Goal: Transaction & Acquisition: Purchase product/service

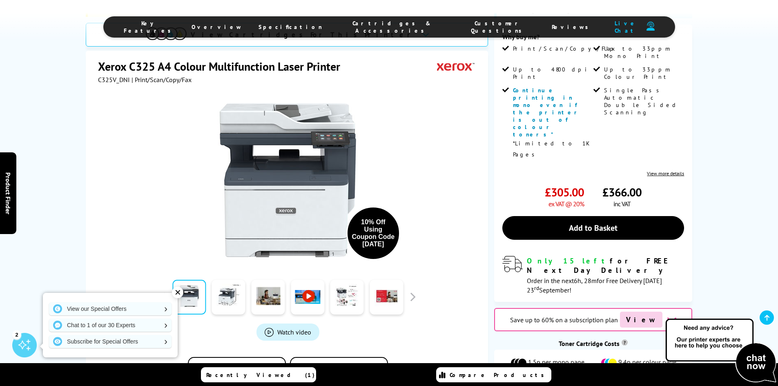
scroll to position [327, 0]
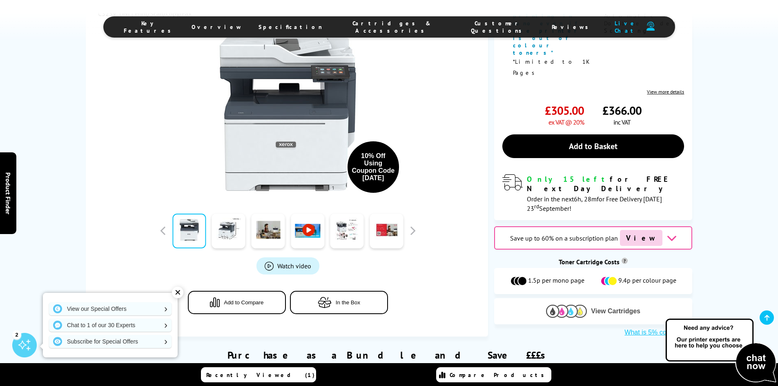
click at [605, 308] on span "View Cartridges" at bounding box center [615, 311] width 49 height 7
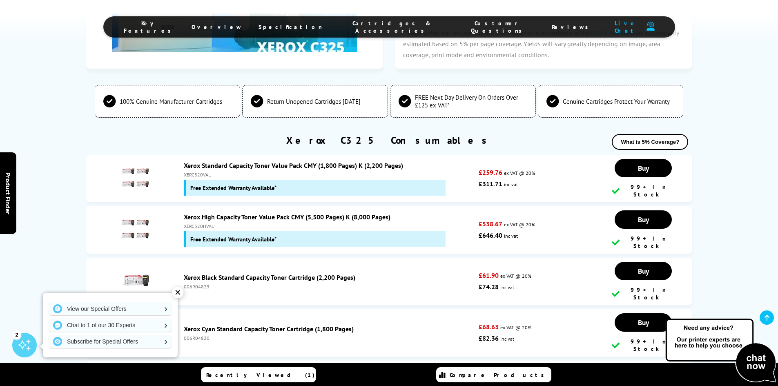
scroll to position [2784, 0]
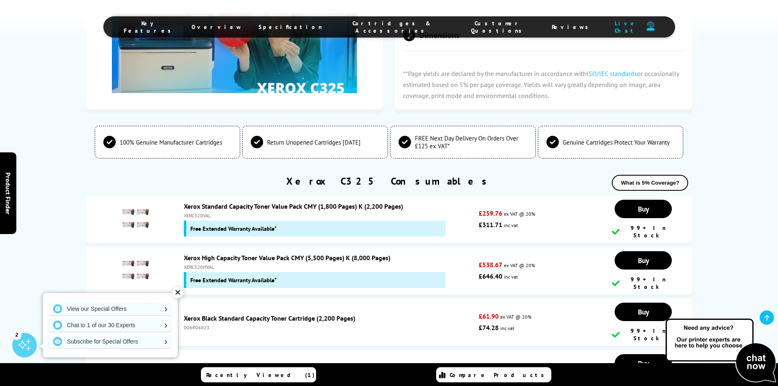
click at [178, 292] on div "✕" at bounding box center [177, 292] width 11 height 11
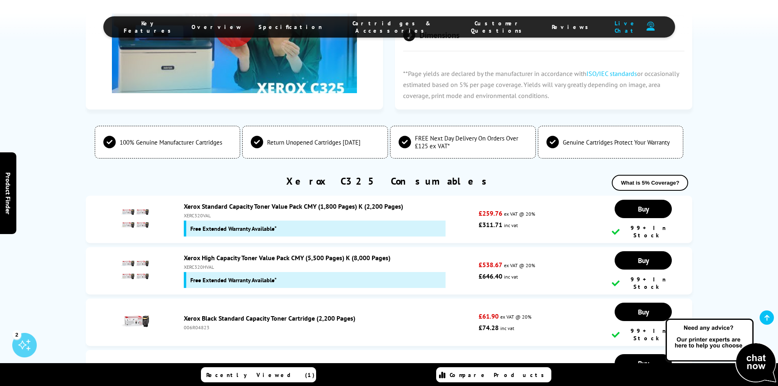
click at [141, 204] on img at bounding box center [135, 218] width 29 height 29
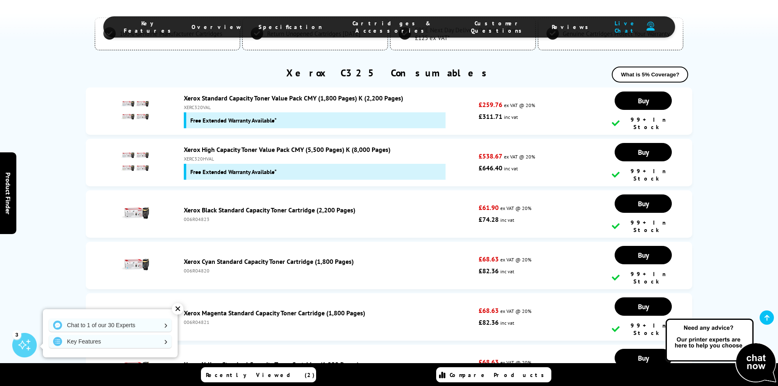
scroll to position [2947, 0]
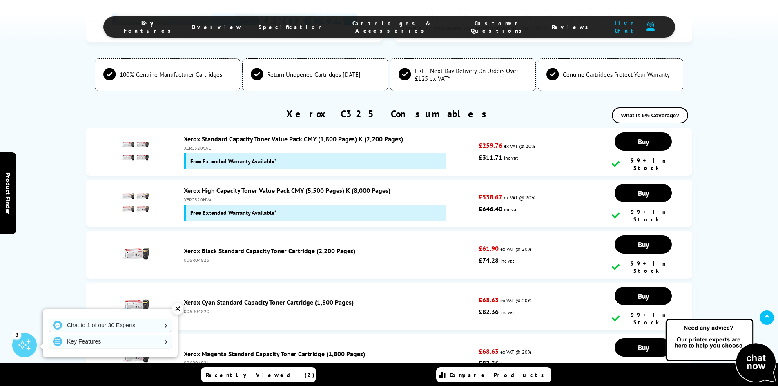
click at [176, 310] on div "✕" at bounding box center [177, 308] width 11 height 11
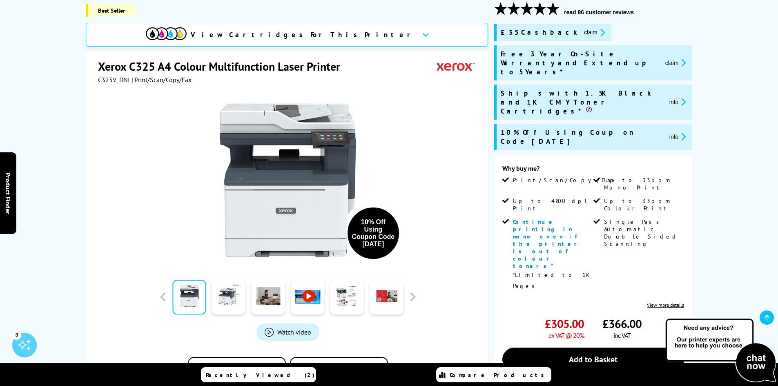
scroll to position [123, 0]
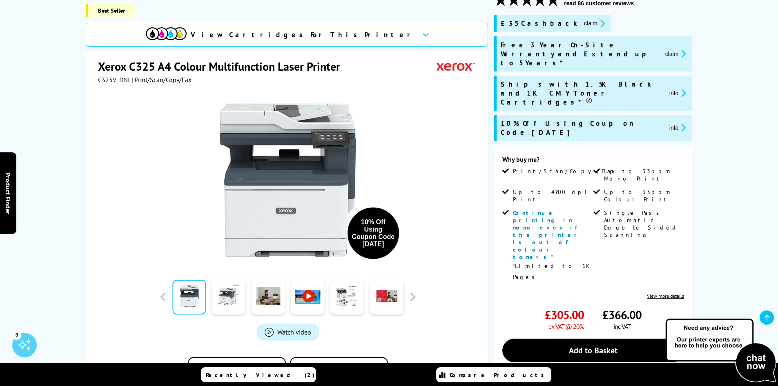
click at [667, 123] on button "info" at bounding box center [678, 127] width 22 height 9
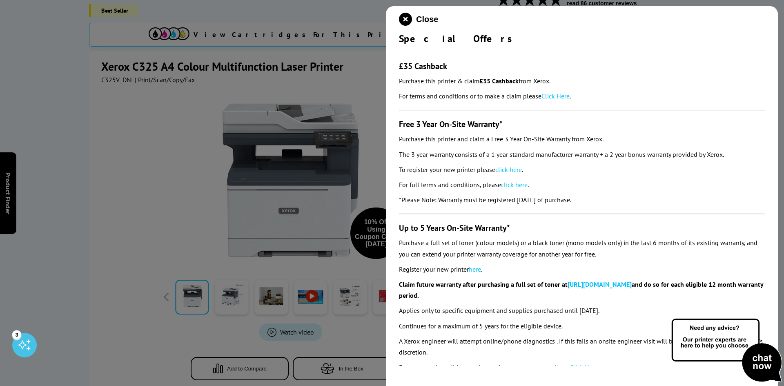
click at [147, 212] on div at bounding box center [392, 193] width 784 height 386
click at [403, 23] on icon "close modal" at bounding box center [405, 19] width 13 height 13
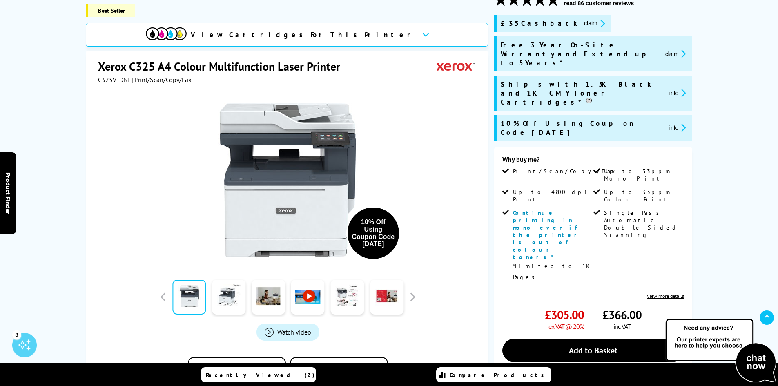
click at [362, 32] on div "View Cartridges For This Printer" at bounding box center [287, 35] width 402 height 24
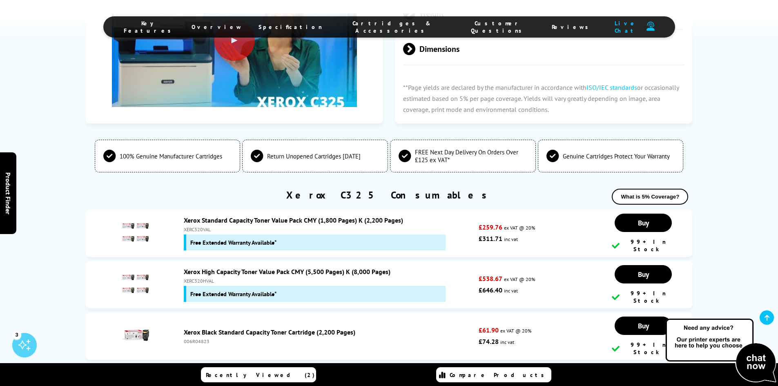
scroll to position [2783, 0]
